Goal: Navigation & Orientation: Find specific page/section

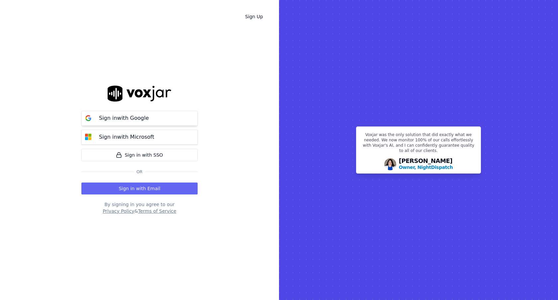
click at [179, 118] on button "Sign in with Google" at bounding box center [139, 118] width 116 height 15
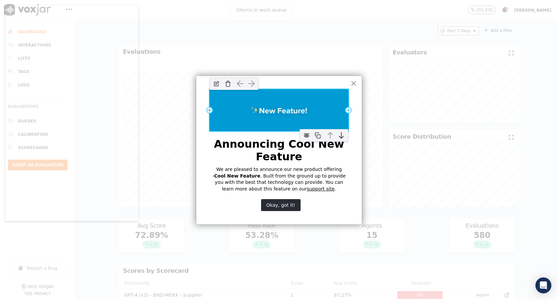
click at [286, 111] on img at bounding box center [279, 110] width 139 height 42
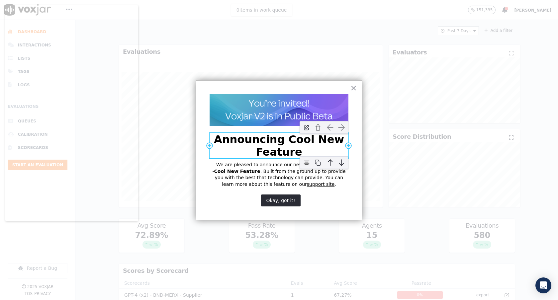
click at [291, 148] on p "Announcing Cool New Feature" at bounding box center [279, 146] width 139 height 26
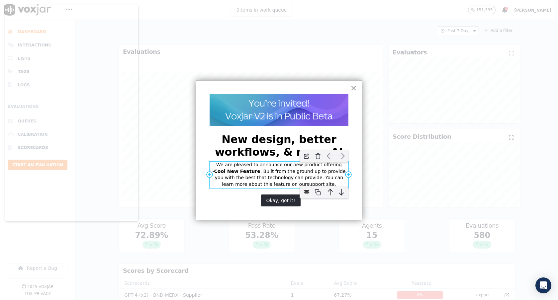
click at [281, 172] on p ". Built from the ground up to provide you with the best that technology can pro…" at bounding box center [281, 178] width 132 height 18
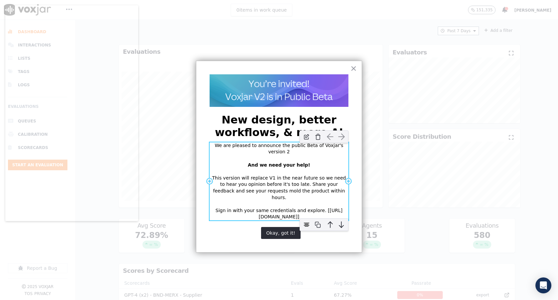
click at [265, 208] on p "Sign in with your same credentials and explore. [https://beta.voxjar.com]" at bounding box center [279, 214] width 139 height 13
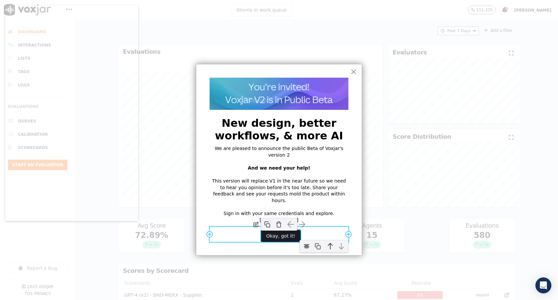
click at [284, 230] on button "Okay, got it!" at bounding box center [281, 236] width 40 height 12
click at [283, 230] on button "Sign in to Beta" at bounding box center [281, 236] width 45 height 12
click at [252, 220] on img "button" at bounding box center [256, 225] width 10 height 10
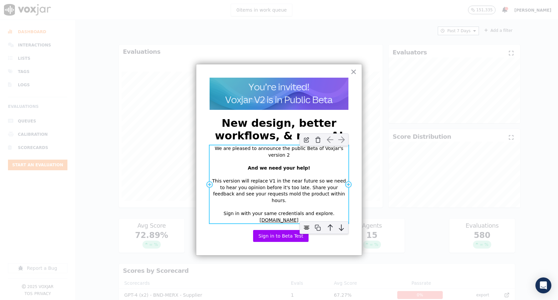
click at [313, 182] on p "This version will replace V1 in the near future so we need to hear you opinion …" at bounding box center [279, 191] width 139 height 26
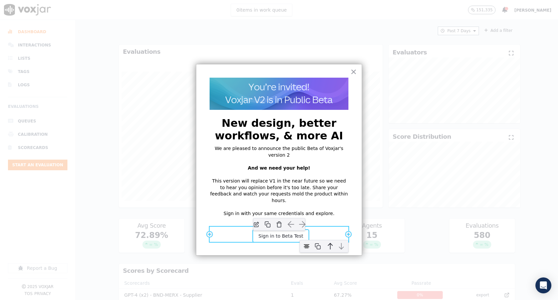
click at [288, 230] on button "Sign in to Beta Test" at bounding box center [280, 236] width 55 height 12
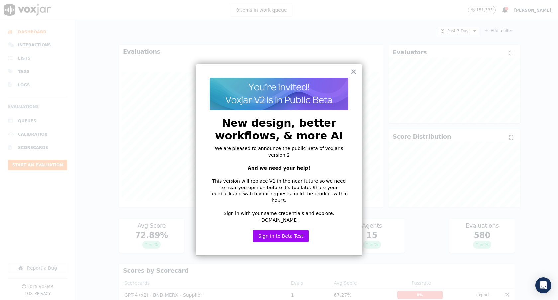
click at [352, 190] on div "× Add Row Add Column Add Column Add Row New design, better workflows, & more AI…" at bounding box center [279, 160] width 166 height 192
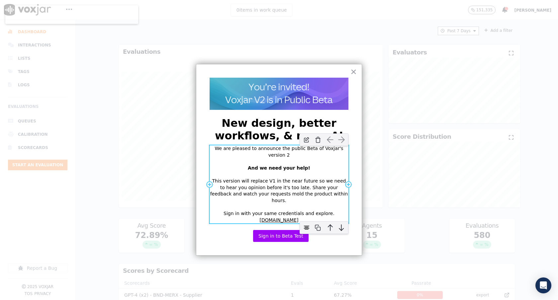
click at [316, 171] on div "We are pleased to announce the public Beta of Voxjar's version 2 And we need yo…" at bounding box center [279, 185] width 139 height 78
click at [325, 168] on div "We are pleased to announce the public Beta of Voxjar's version 2 And we need yo…" at bounding box center [279, 185] width 139 height 78
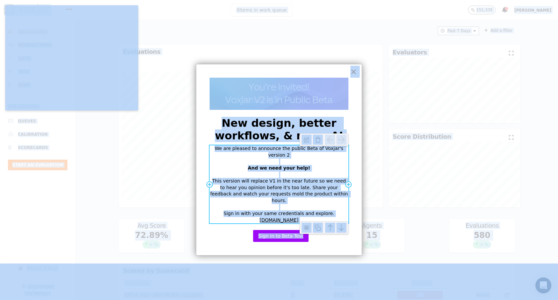
click at [325, 168] on div "We are pleased to announce the public Beta of Voxjar's version 2 And we need yo…" at bounding box center [279, 185] width 139 height 78
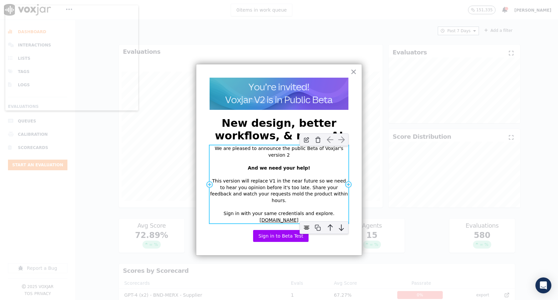
click at [325, 168] on div "We are pleased to announce the public Beta of Voxjar's version 2 And we need yo…" at bounding box center [279, 185] width 139 height 78
click at [235, 178] on p "This version will replace V1 in the near future so we need to hear you opinion …" at bounding box center [279, 191] width 139 height 26
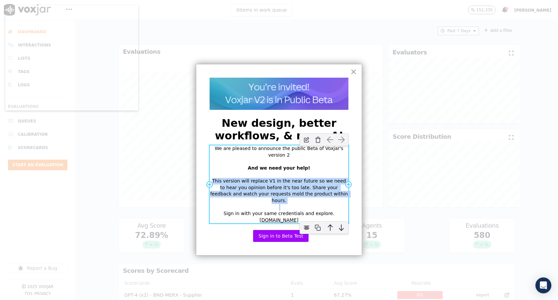
click at [235, 178] on p "This version will replace V1 in the near future so we need to hear you opinion …" at bounding box center [279, 191] width 139 height 26
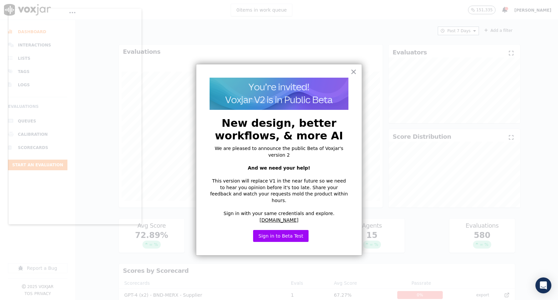
drag, startPoint x: 68, startPoint y: 12, endPoint x: 71, endPoint y: 15, distance: 4.5
click at [71, 15] on body "0 items in work queue 151,335 Curtis Brown Dashboard Interactions Lists Tags Lo…" at bounding box center [279, 150] width 558 height 300
click at [294, 230] on button "Sign in to Beta Test" at bounding box center [280, 236] width 55 height 12
click at [388, 82] on div at bounding box center [279, 150] width 558 height 300
click at [388, 101] on div at bounding box center [279, 150] width 558 height 300
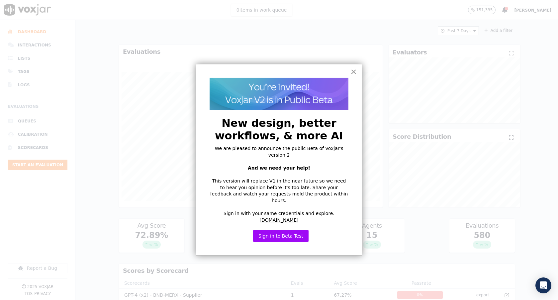
click at [351, 69] on button "×" at bounding box center [354, 71] width 6 height 11
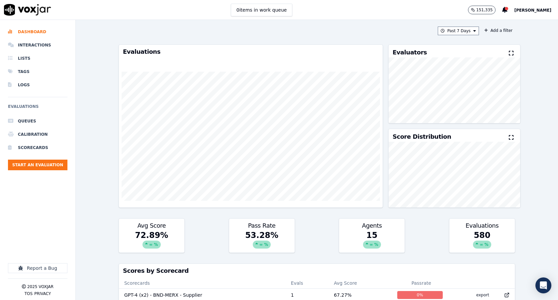
click at [548, 7] on button "[PERSON_NAME]" at bounding box center [536, 10] width 44 height 8
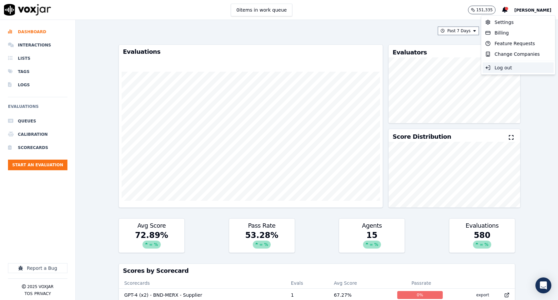
click at [516, 65] on div "Log out" at bounding box center [518, 67] width 71 height 11
